Goal: Download file/media

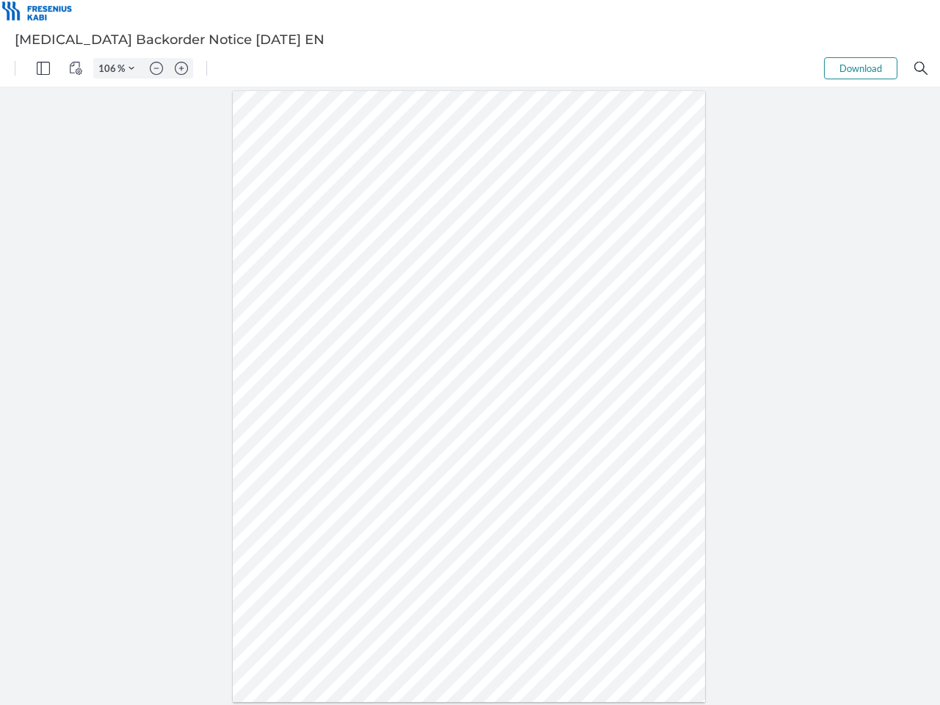
click at [43, 68] on img "Panel" at bounding box center [43, 68] width 13 height 13
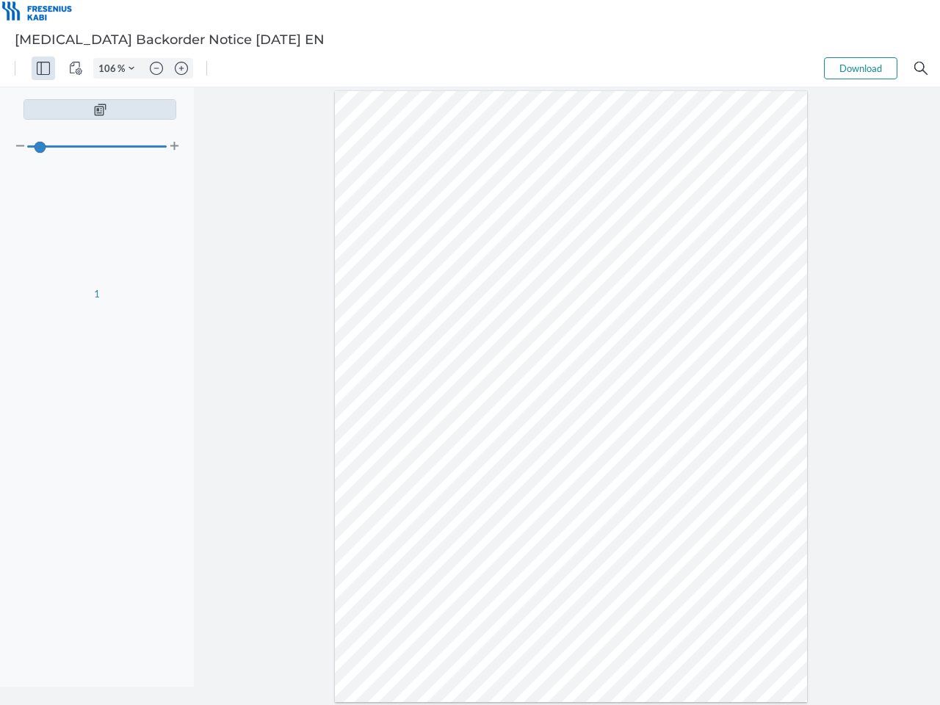
click at [76, 68] on img "View Controls" at bounding box center [75, 68] width 13 height 13
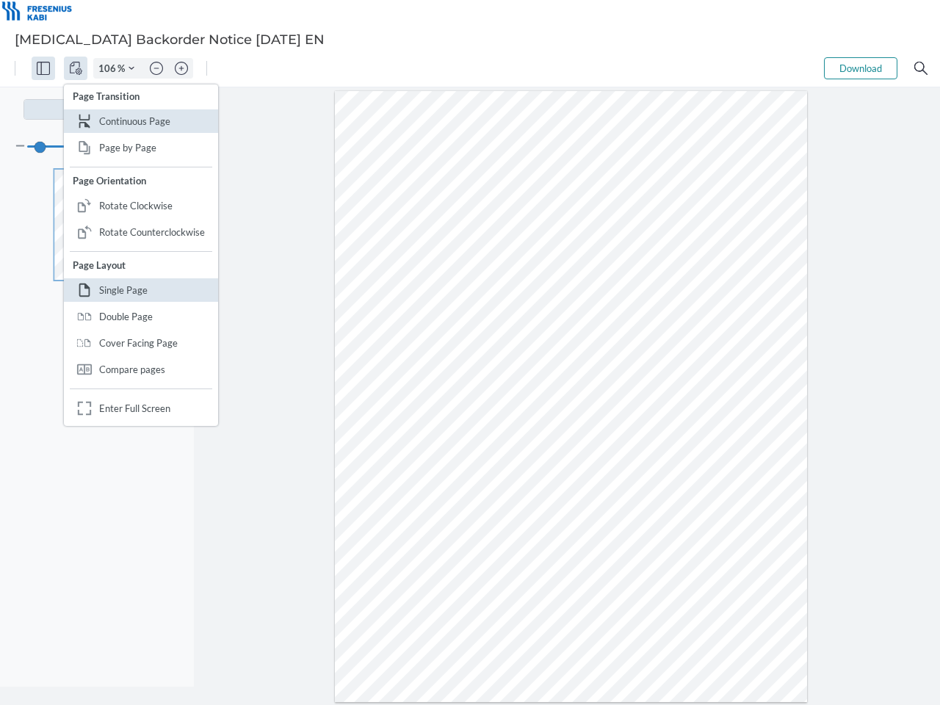
click at [109, 68] on input "106" at bounding box center [105, 68] width 23 height 13
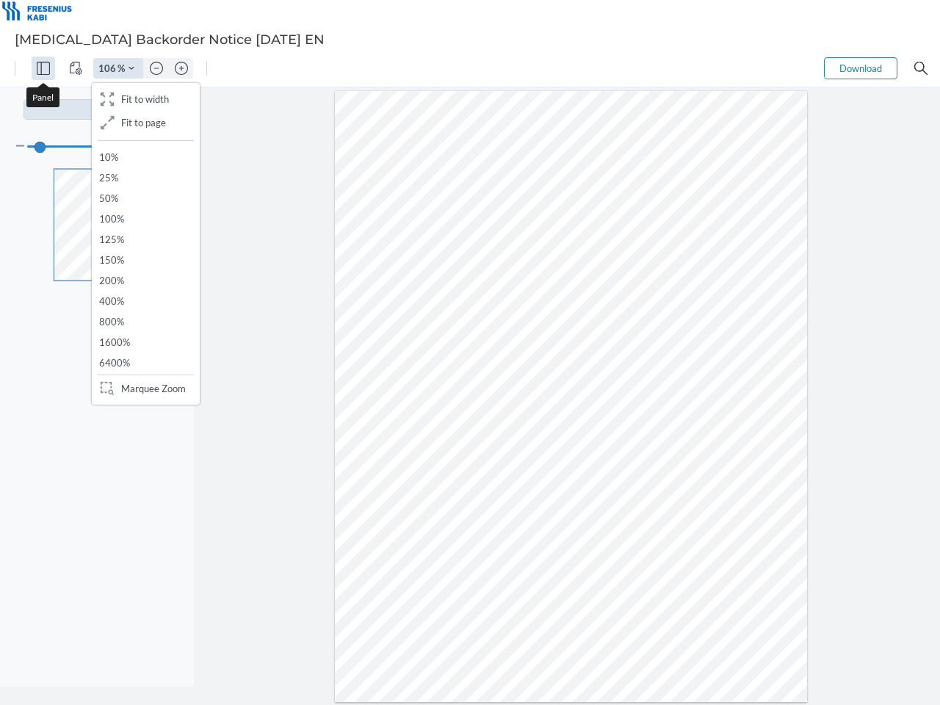
click at [131, 68] on img "Zoom Controls" at bounding box center [131, 68] width 6 height 6
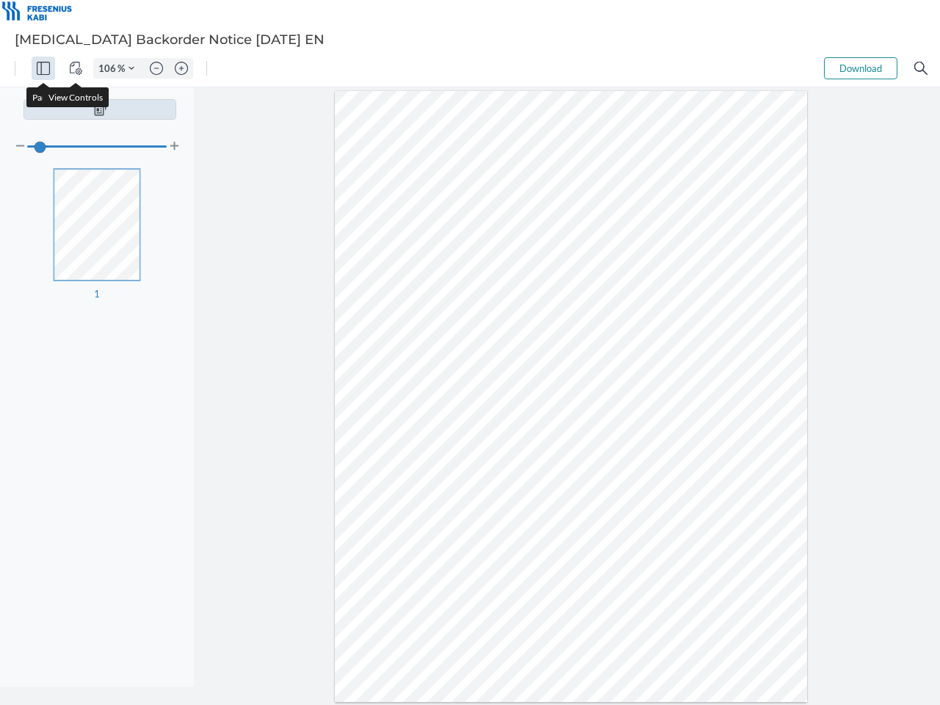
click at [156, 68] on img "Zoom out" at bounding box center [156, 68] width 13 height 13
click at [181, 68] on img "Zoom in" at bounding box center [181, 68] width 13 height 13
type input "106"
click at [860, 68] on button "Download" at bounding box center [860, 68] width 73 height 22
click at [920, 68] on img "Search" at bounding box center [920, 68] width 13 height 13
